Goal: Task Accomplishment & Management: Use online tool/utility

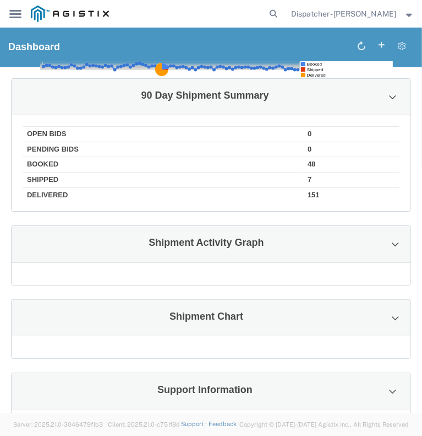
click at [13, 11] on icon at bounding box center [15, 14] width 12 height 8
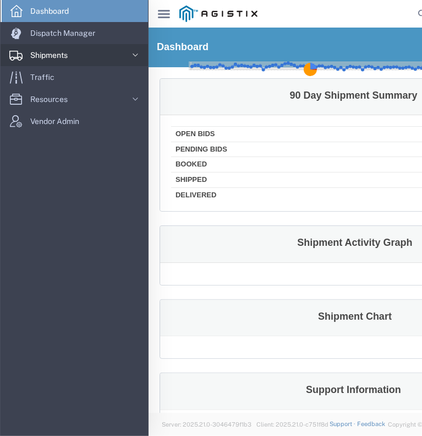
click at [46, 56] on span "Shipments" at bounding box center [52, 55] width 45 height 22
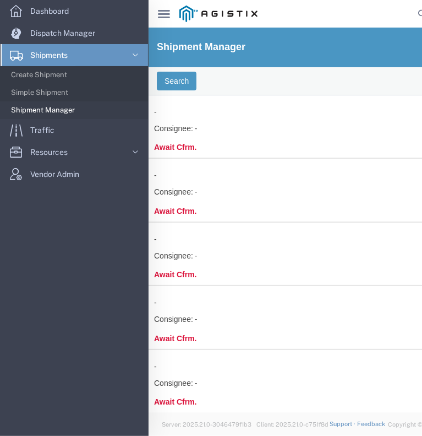
click at [161, 13] on icon "main_menu Created with Sketch." at bounding box center [164, 14] width 12 height 8
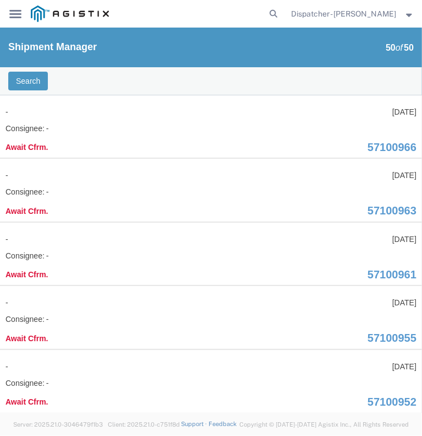
click at [17, 17] on icon at bounding box center [15, 14] width 12 height 8
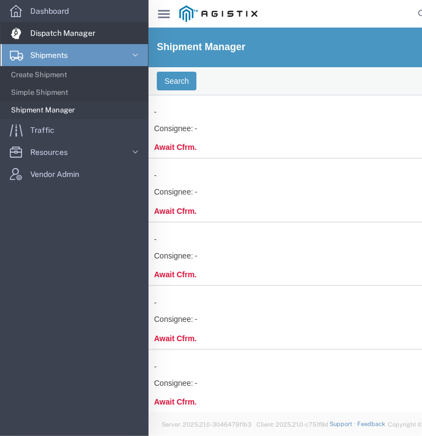
click at [62, 28] on span "Dispatch Manager" at bounding box center [66, 33] width 73 height 22
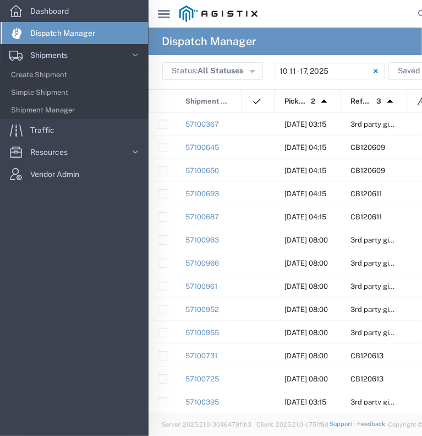
click at [163, 19] on div "main_menu Created with Sketch." at bounding box center [164, 14] width 31 height 28
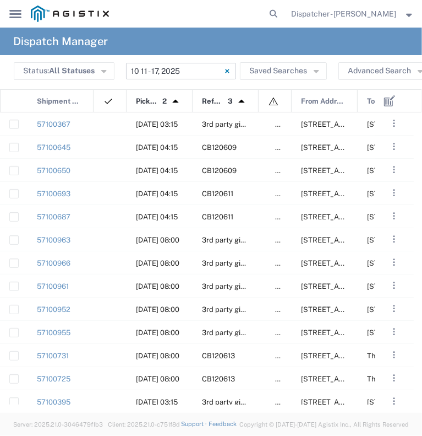
click at [167, 72] on input "[DATE] - [DATE]" at bounding box center [181, 71] width 110 height 17
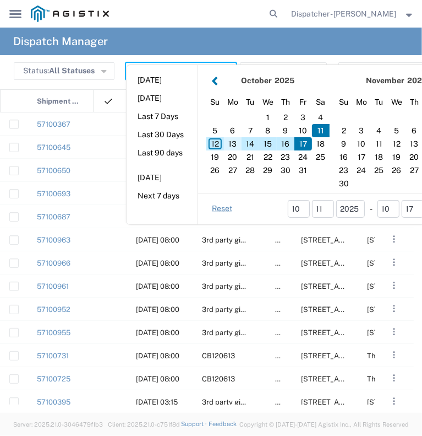
click at [231, 146] on div "13" at bounding box center [233, 143] width 18 height 13
type input "[DATE]"
type input "[DATE] - [DATE]"
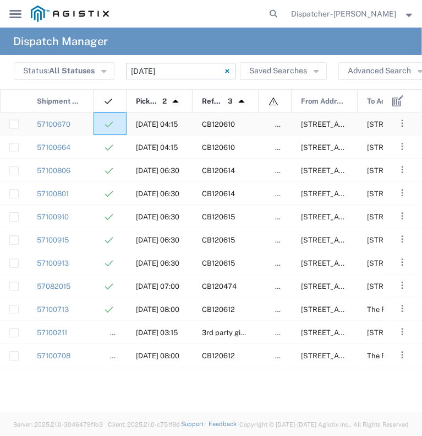
click at [94, 122] on div at bounding box center [110, 123] width 33 height 23
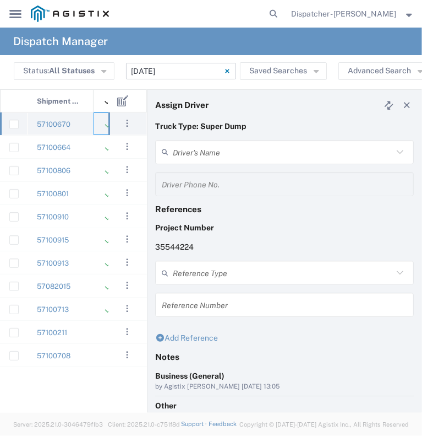
type input "[PERSON_NAME]"
type input "9253660399"
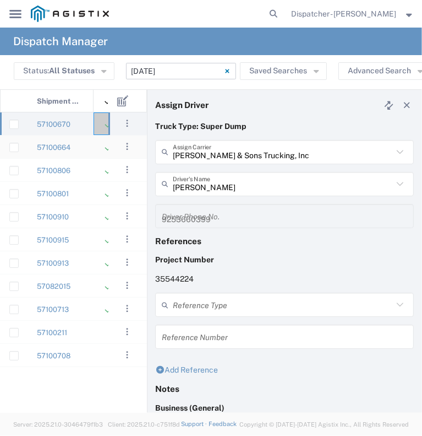
click at [82, 145] on div "57100664" at bounding box center [61, 146] width 66 height 23
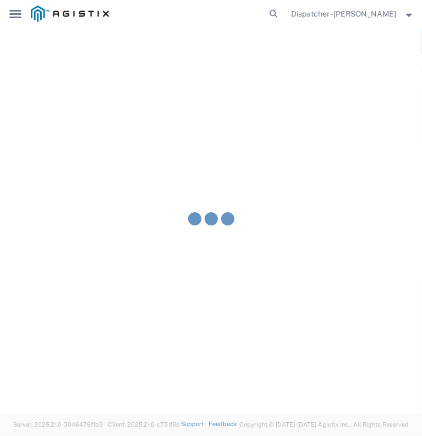
type input "[PERSON_NAME]"
type input "2096295517"
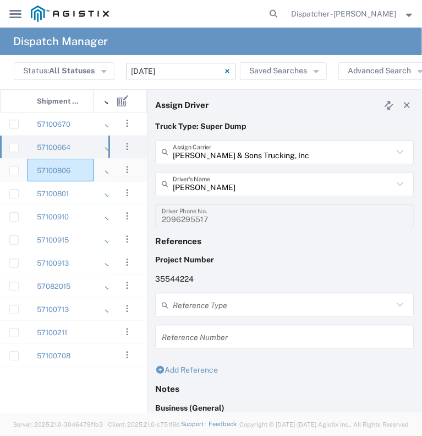
click at [84, 166] on div "57100806" at bounding box center [61, 170] width 66 height 23
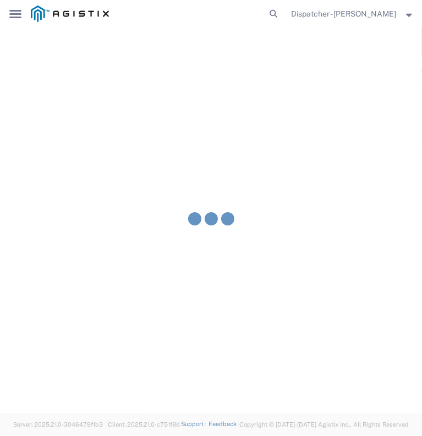
type input "[PERSON_NAME]"
type input "9258126210"
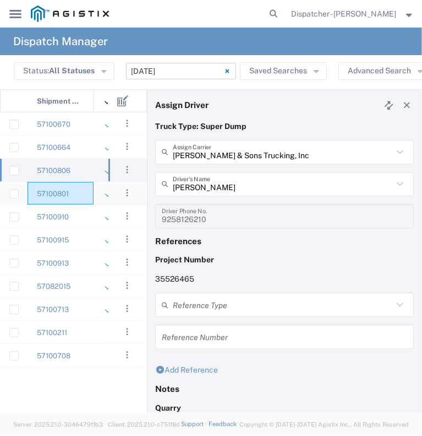
click at [89, 189] on div "57100801" at bounding box center [61, 193] width 66 height 23
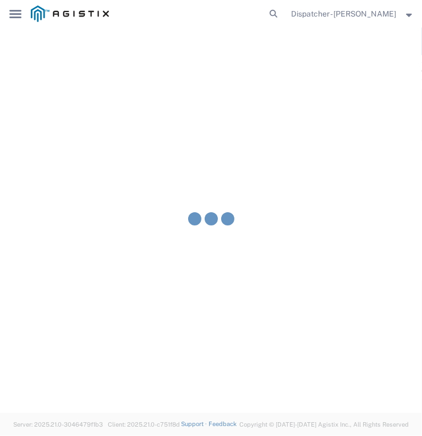
type input "[PERSON_NAME]"
type input "[PHONE_NUMBER]"
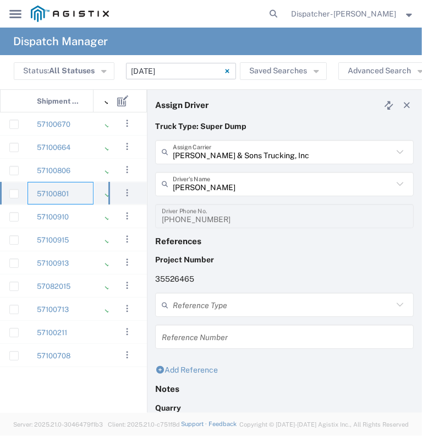
click at [79, 192] on div "57100801" at bounding box center [61, 193] width 66 height 23
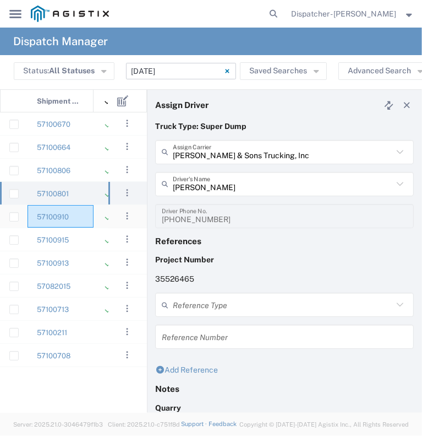
click at [78, 216] on div "57100910" at bounding box center [61, 216] width 66 height 23
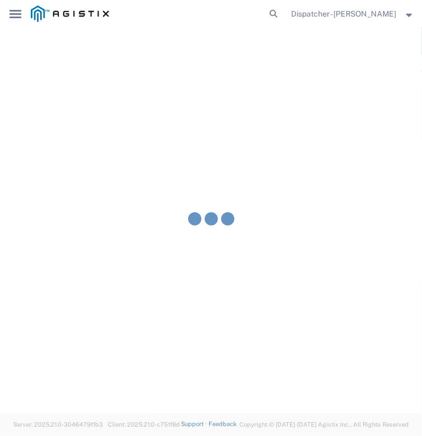
type input "[PERSON_NAME]"
type input "[PHONE_NUMBER]"
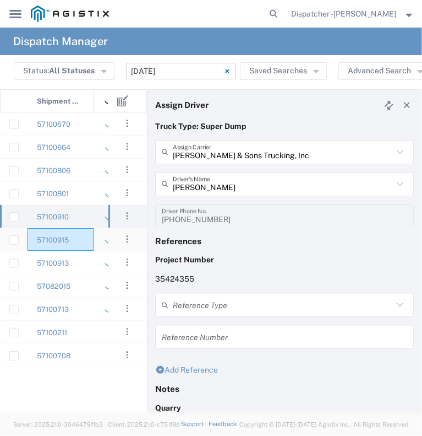
click at [75, 236] on div "57100915" at bounding box center [61, 239] width 66 height 23
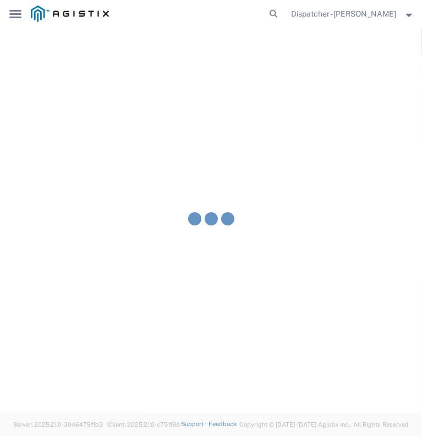
type input "[PERSON_NAME]"
type input "[PHONE_NUMBER]"
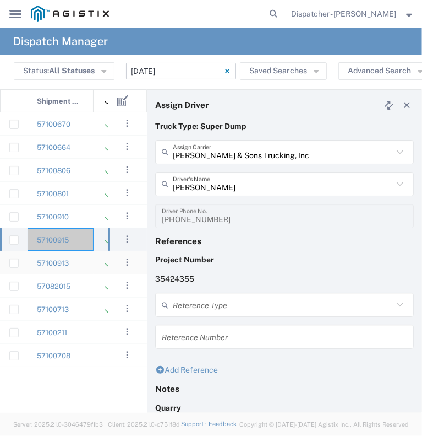
click at [82, 263] on div "57100913" at bounding box center [61, 262] width 66 height 23
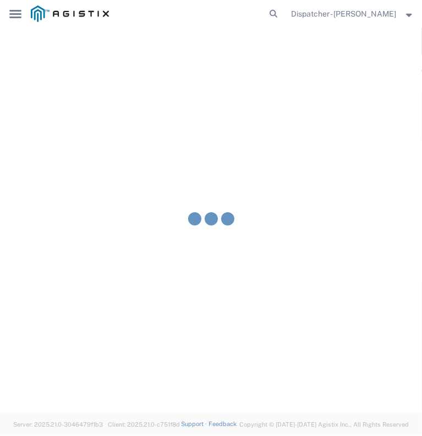
type input "[PERSON_NAME]"
type input "5106059971"
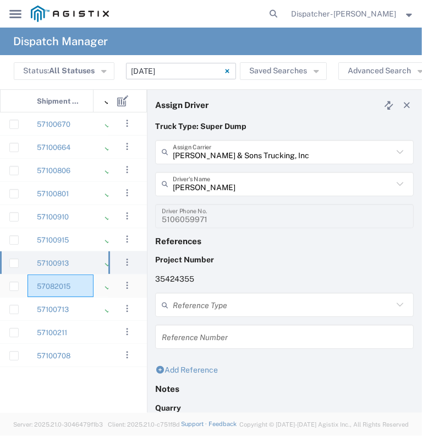
click at [88, 284] on div "57082015" at bounding box center [61, 285] width 66 height 23
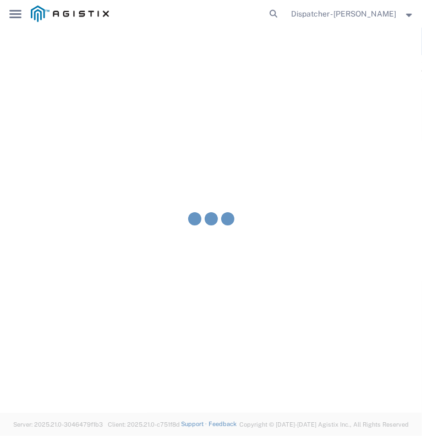
type input "[PERSON_NAME]"
type input "[PHONE_NUMBER]"
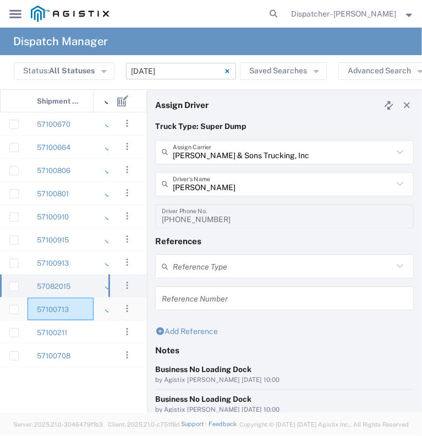
click at [89, 308] on div "57100713" at bounding box center [61, 308] width 66 height 23
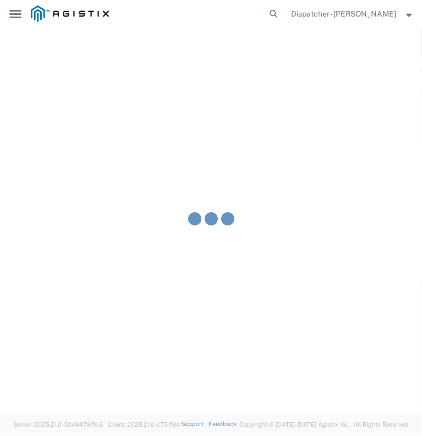
type input "[PERSON_NAME]"
type input "[PHONE_NUMBER]"
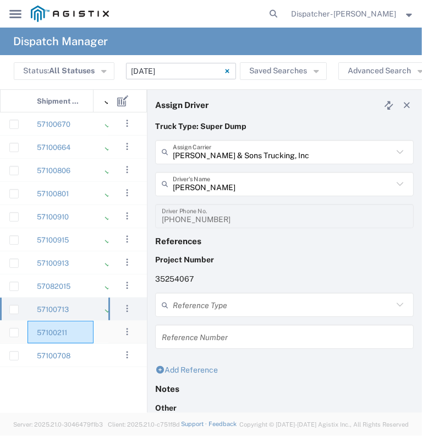
click at [77, 332] on div "57100211" at bounding box center [61, 332] width 66 height 23
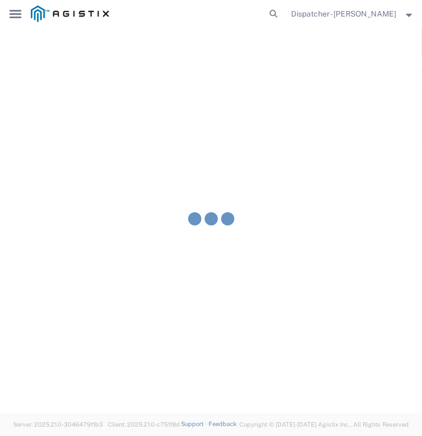
type input "E.P.A. Trucking"
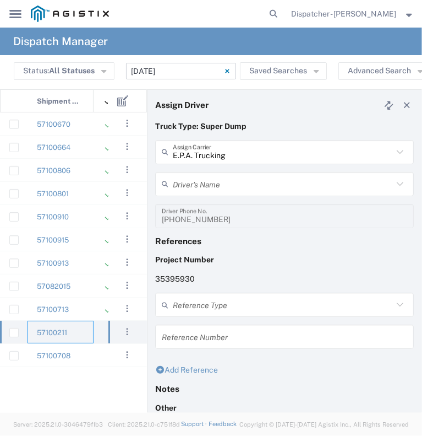
type input "[PERSON_NAME]"
type input "6505371145"
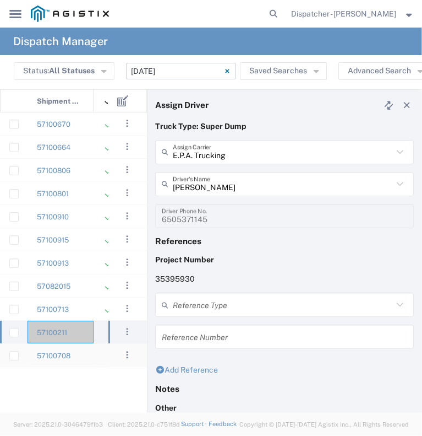
click at [86, 359] on div "57100708" at bounding box center [61, 355] width 66 height 23
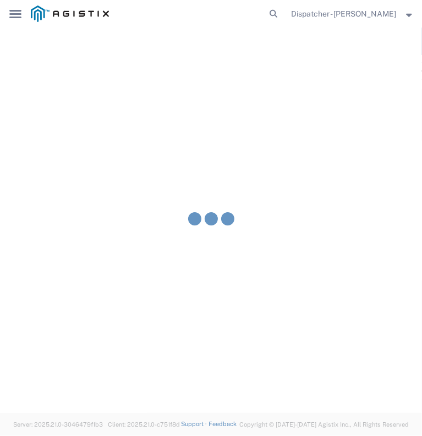
click at [86, 359] on agx-block-ui "Dispatch Manager Status: All Statuses All Statuses Awaiting Assignment Declined…" at bounding box center [211, 220] width 422 height 385
type input "[PERSON_NAME] & Sons Trucking, Inc"
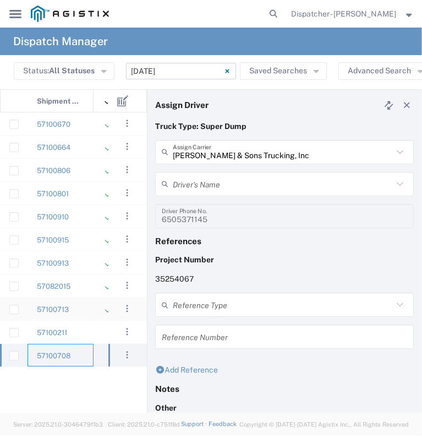
type input "[PERSON_NAME]"
type input "[PHONE_NUMBER]"
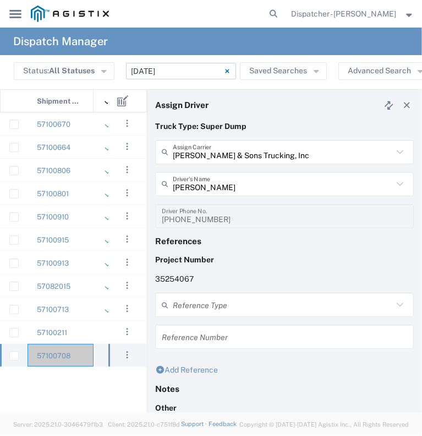
click at [20, 10] on icon at bounding box center [15, 14] width 12 height 8
